Goal: Transaction & Acquisition: Download file/media

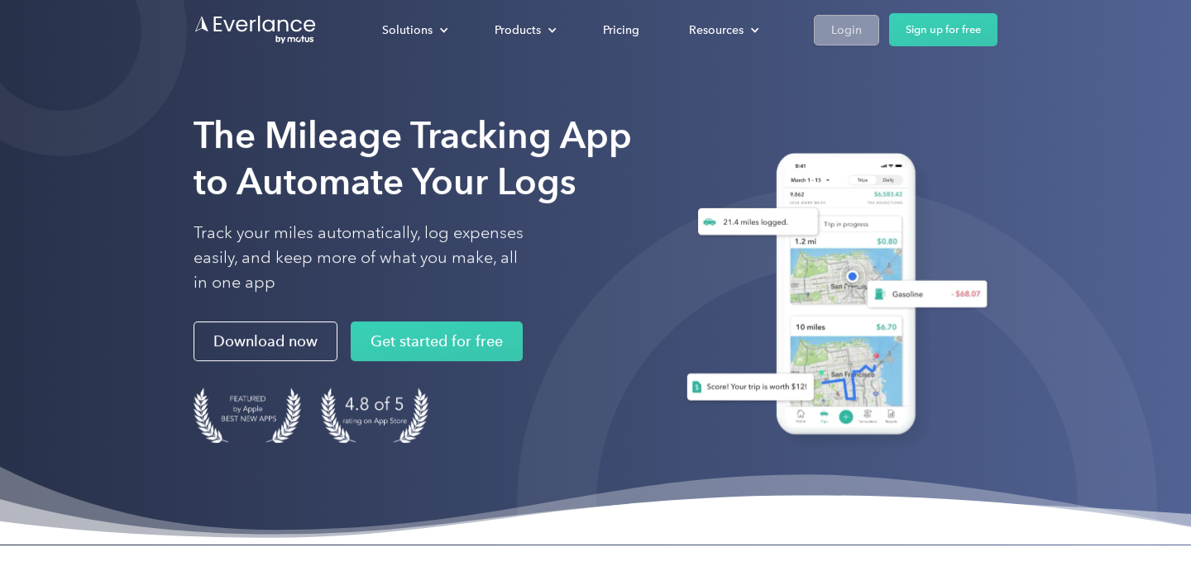
click at [841, 33] on div "Login" at bounding box center [846, 30] width 31 height 21
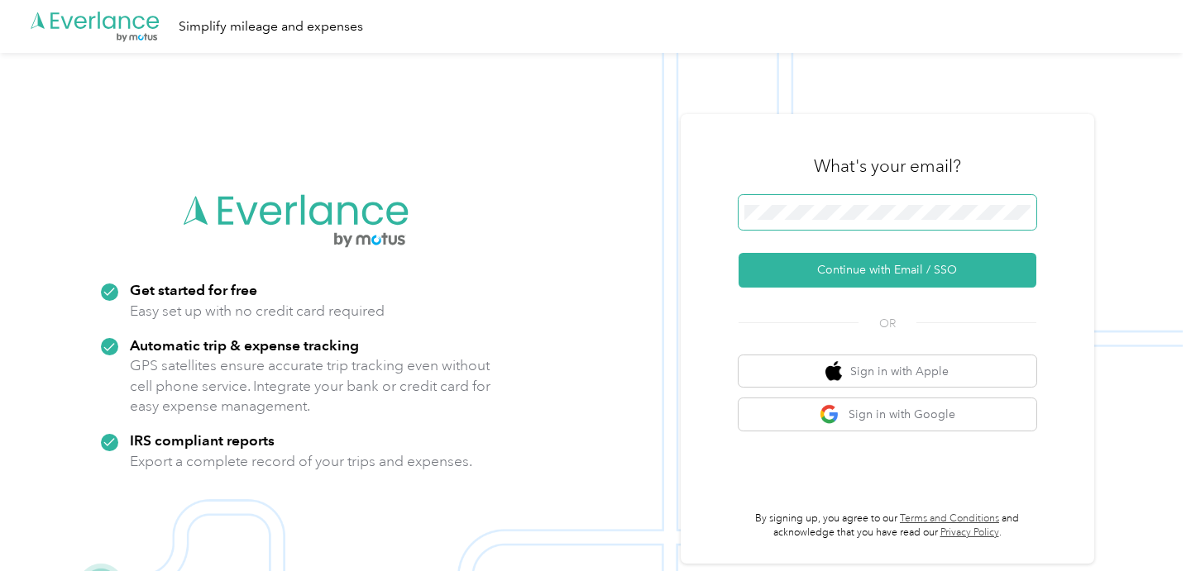
click at [839, 219] on span at bounding box center [887, 212] width 298 height 35
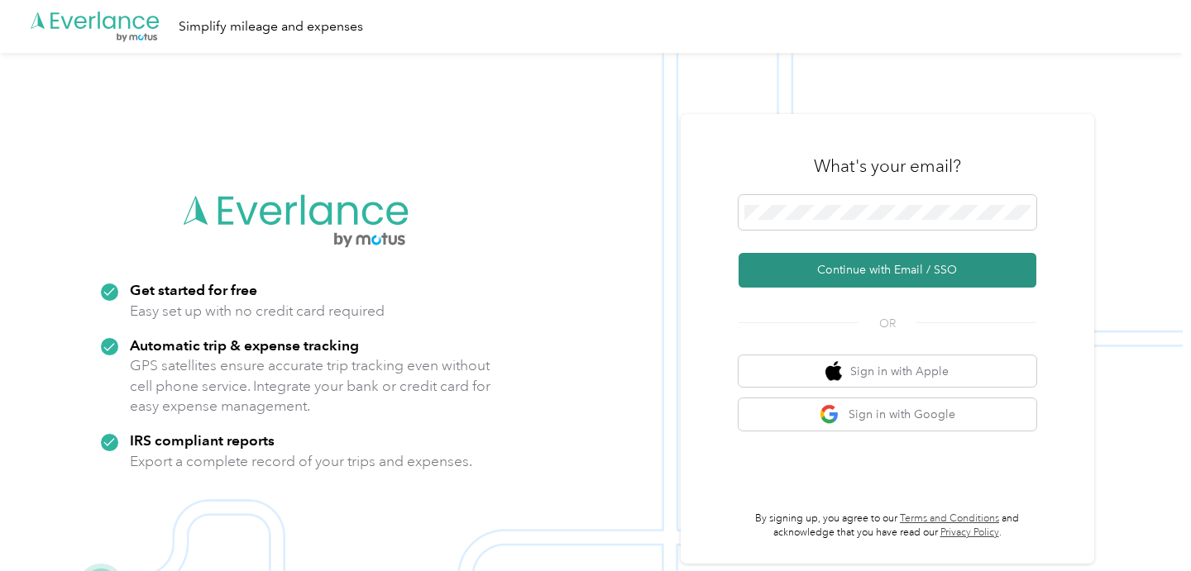
click at [852, 272] on button "Continue with Email / SSO" at bounding box center [887, 270] width 298 height 35
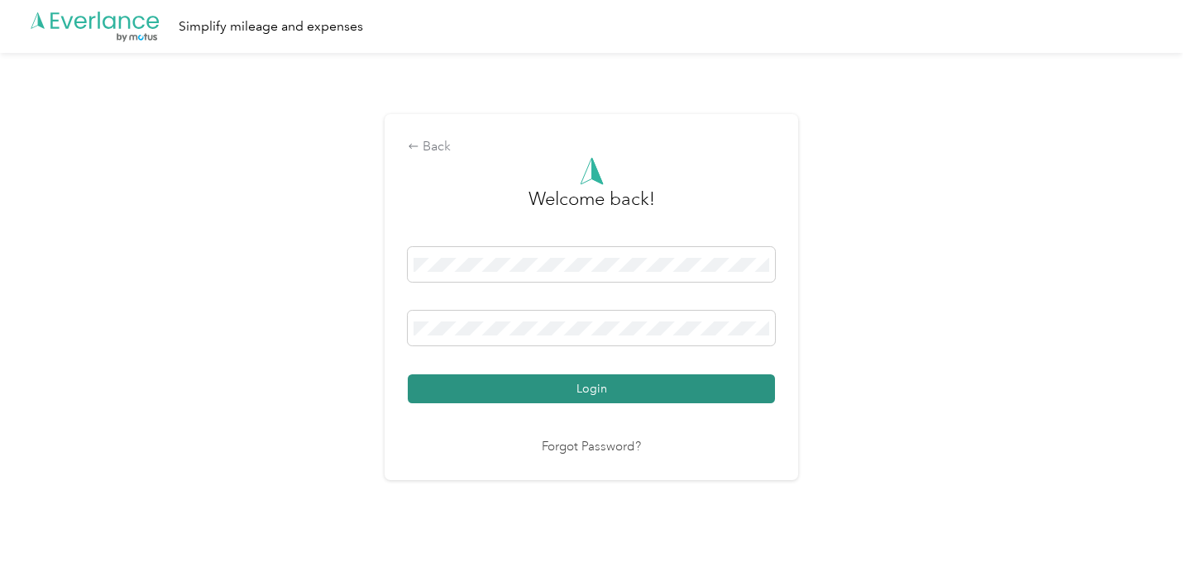
click at [610, 387] on button "Login" at bounding box center [591, 389] width 367 height 29
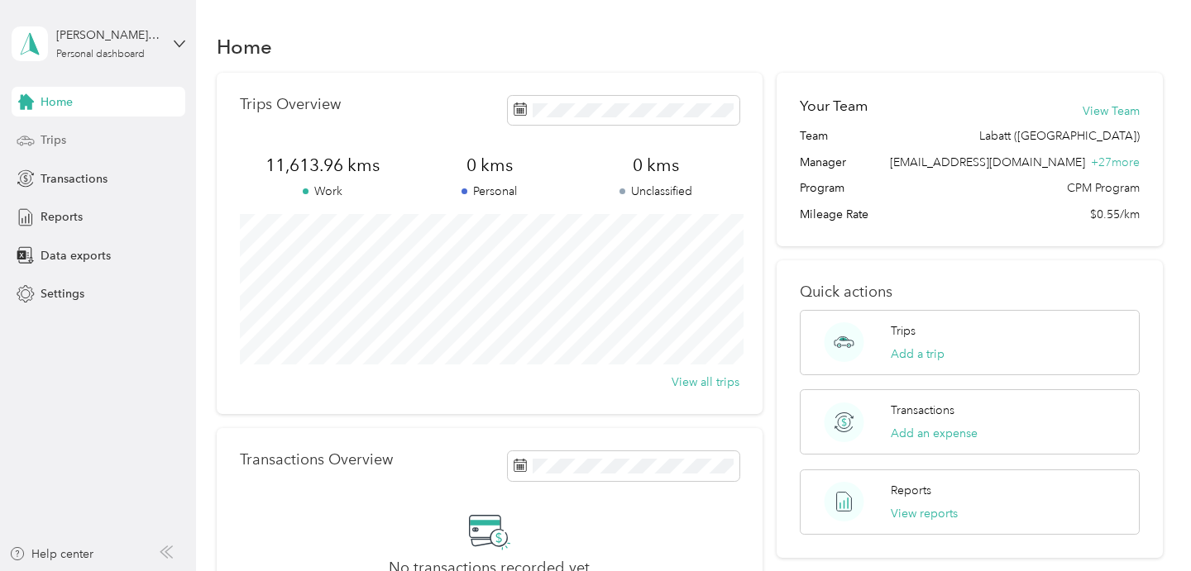
click at [58, 140] on span "Trips" at bounding box center [54, 139] width 26 height 17
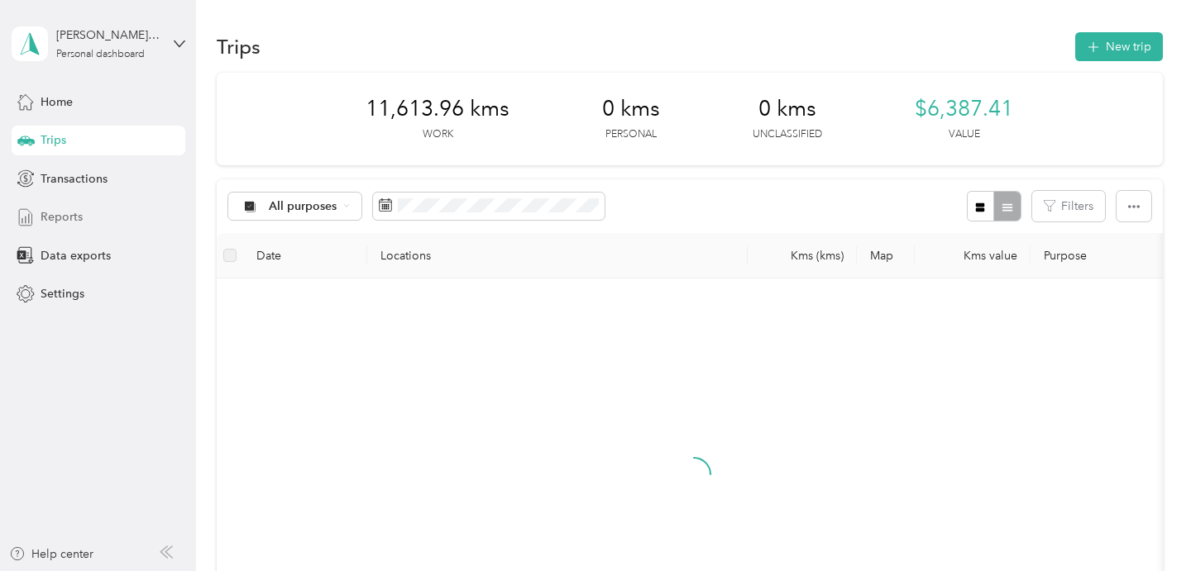
click at [66, 219] on span "Reports" at bounding box center [62, 216] width 42 height 17
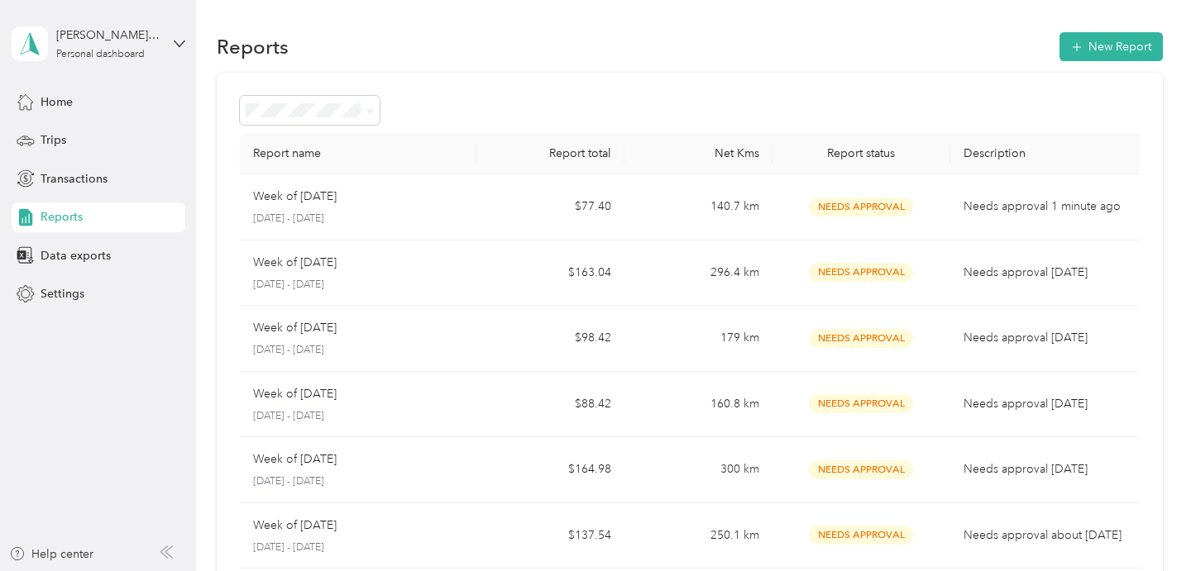
click at [426, 209] on div "Week of September 22 2025 September 22 - 28, 2025" at bounding box center [358, 207] width 210 height 39
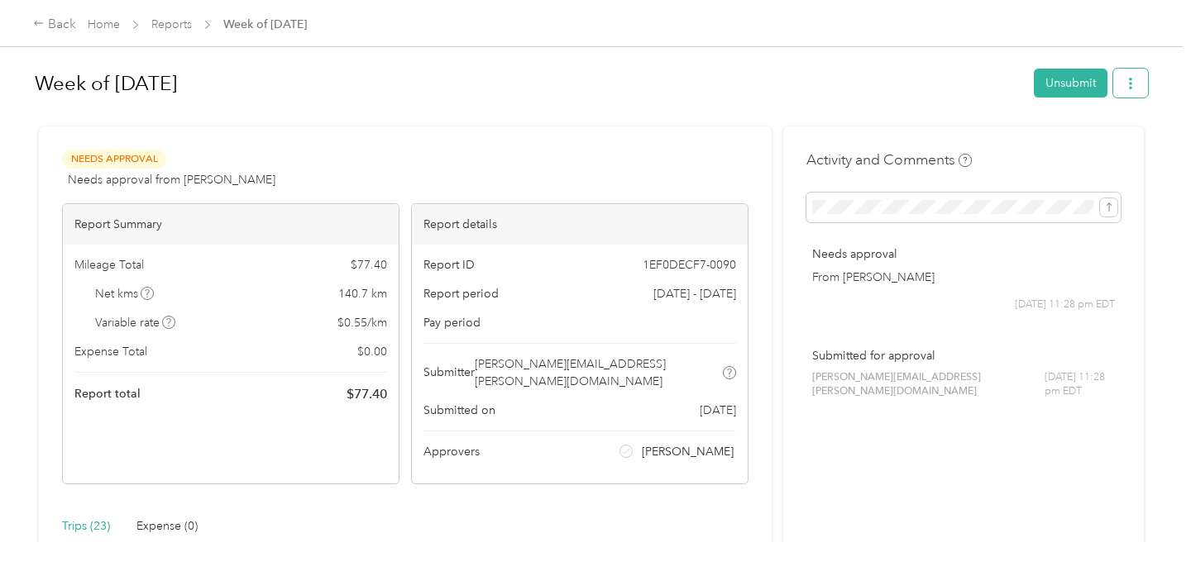
click at [1136, 77] on span "button" at bounding box center [1131, 83] width 12 height 14
click at [1109, 136] on span "Download" at bounding box center [1091, 143] width 55 height 17
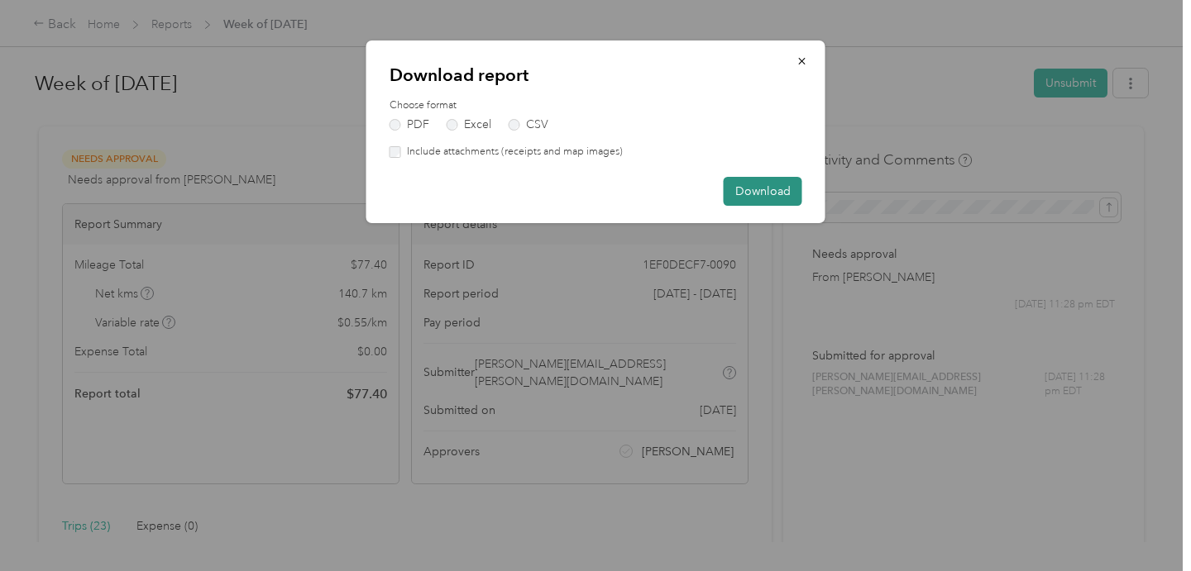
click at [791, 191] on button "Download" at bounding box center [763, 191] width 79 height 29
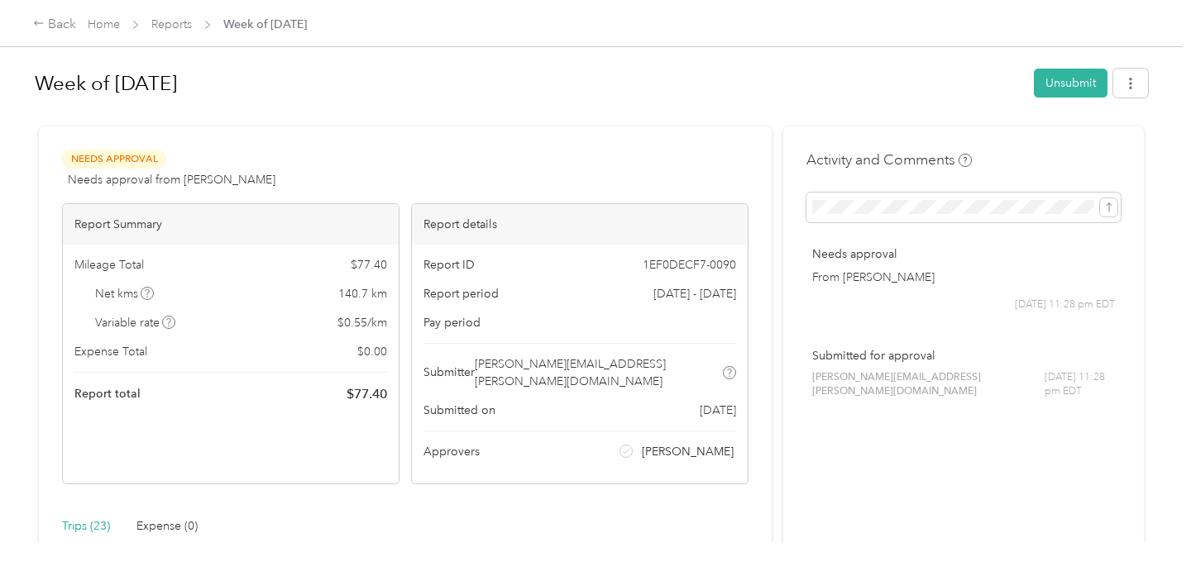
drag, startPoint x: 308, startPoint y: 82, endPoint x: 48, endPoint y: 91, distance: 260.7
click at [48, 91] on h1 "Week of September 22 2025" at bounding box center [528, 84] width 987 height 40
drag, startPoint x: 43, startPoint y: 88, endPoint x: 261, endPoint y: 76, distance: 218.7
click at [260, 76] on h1 "Week of September 22 2025" at bounding box center [528, 84] width 987 height 40
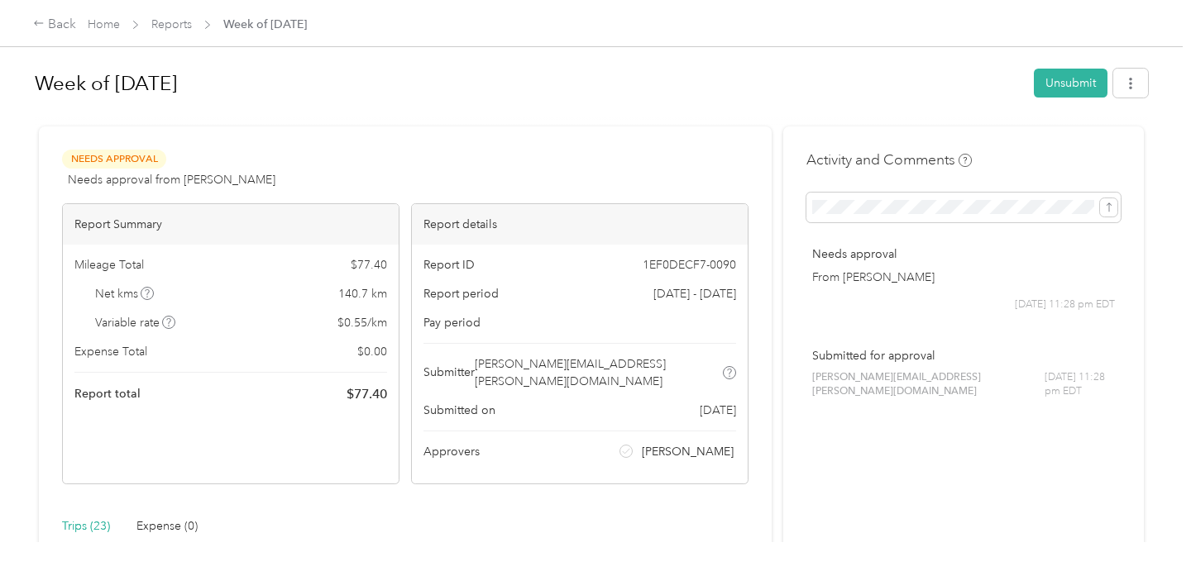
click at [261, 76] on h1 "Week of September 22 2025" at bounding box center [528, 84] width 987 height 40
drag, startPoint x: 325, startPoint y: 87, endPoint x: 39, endPoint y: 95, distance: 286.2
click at [39, 95] on h1 "Week of September 22 2025" at bounding box center [528, 84] width 987 height 40
copy h1 "Week of September 22 2025"
